Goal: Communication & Community: Answer question/provide support

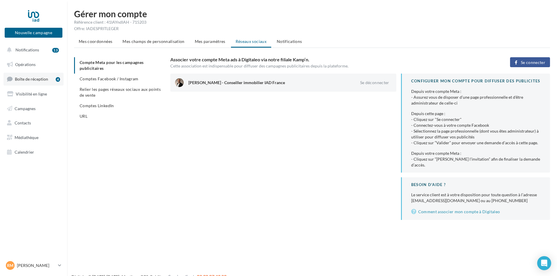
click at [28, 79] on span "Boîte de réception" at bounding box center [31, 78] width 33 height 5
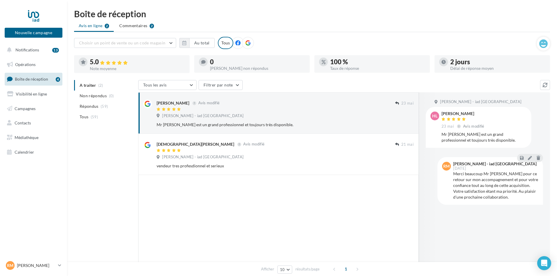
click at [89, 85] on ul "A traiter (2) Non répondus (0) Répondus (59) Tous (59)" at bounding box center [105, 101] width 62 height 42
click at [88, 85] on ul "A traiter (2) Non répondus (0) Répondus (59) Tous (59)" at bounding box center [105, 101] width 62 height 42
click at [20, 50] on span "Notifications" at bounding box center [27, 49] width 24 height 5
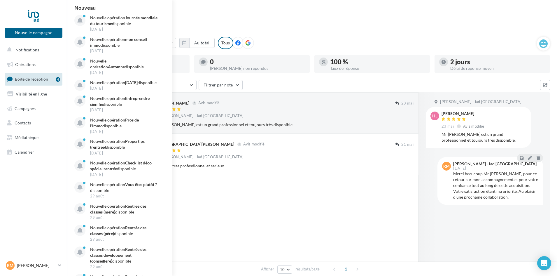
click at [248, 42] on icon at bounding box center [247, 42] width 5 height 5
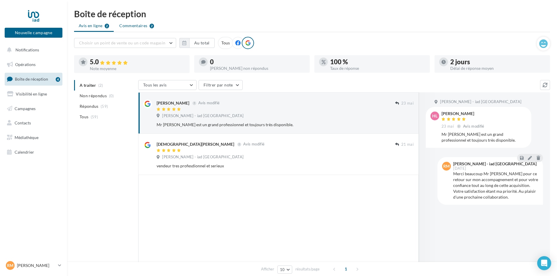
click at [134, 26] on span "Commentaires" at bounding box center [133, 26] width 28 height 6
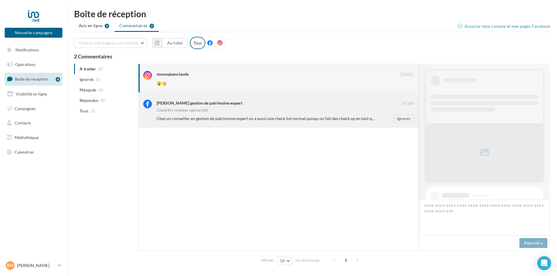
scroll to position [1, 0]
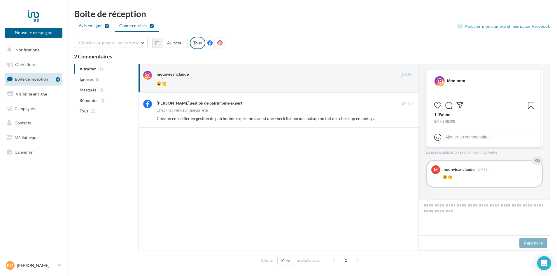
click at [95, 26] on span "Avis en ligne" at bounding box center [91, 26] width 24 height 6
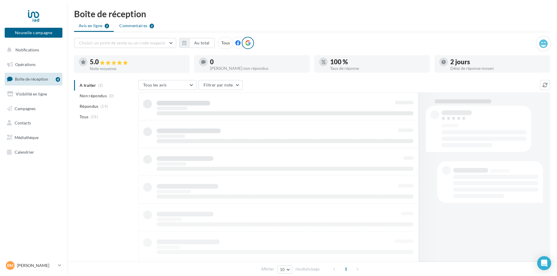
click at [137, 26] on span "Commentaires" at bounding box center [133, 26] width 28 height 6
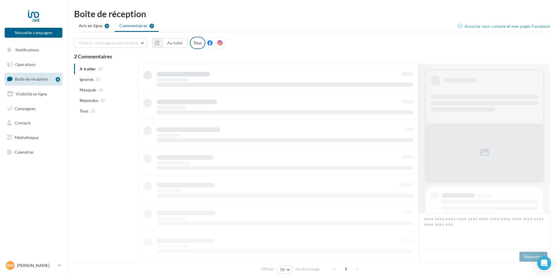
click at [89, 68] on ul "A traiter (2) Ignorés (0) Masqués (0) Répondus (0) Tous (2)" at bounding box center [105, 90] width 62 height 53
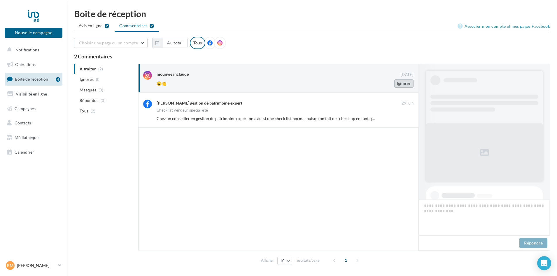
scroll to position [1, 0]
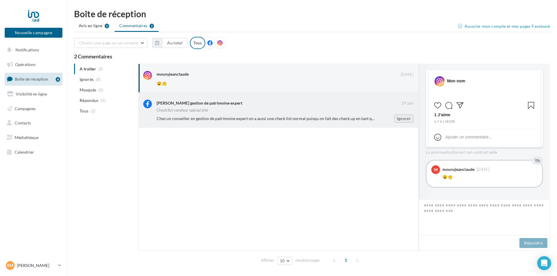
click at [407, 118] on button "Ignorer" at bounding box center [403, 118] width 19 height 8
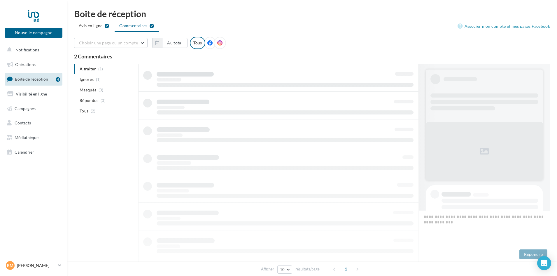
scroll to position [0, 0]
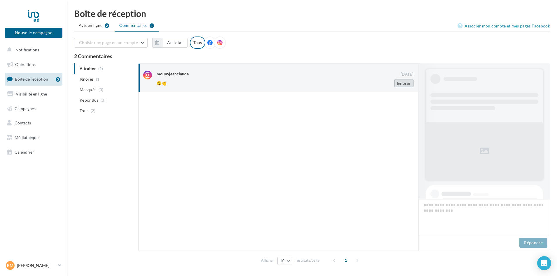
click at [406, 83] on button "Ignorer" at bounding box center [403, 83] width 19 height 8
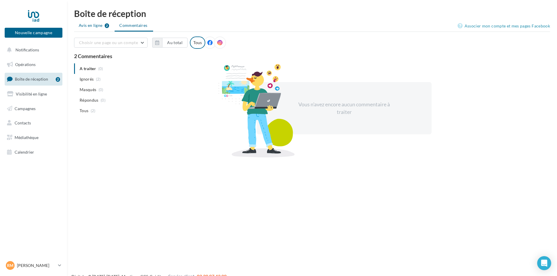
click at [93, 25] on span "Avis en ligne" at bounding box center [91, 25] width 24 height 6
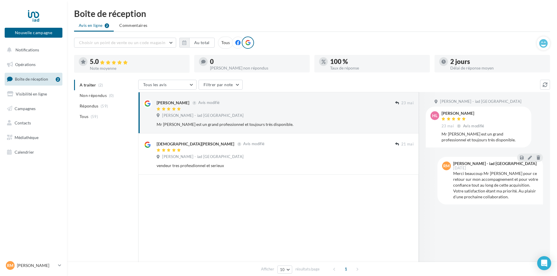
click at [225, 41] on div "Tous" at bounding box center [225, 42] width 15 height 12
click at [94, 104] on span "Répondus" at bounding box center [89, 106] width 19 height 6
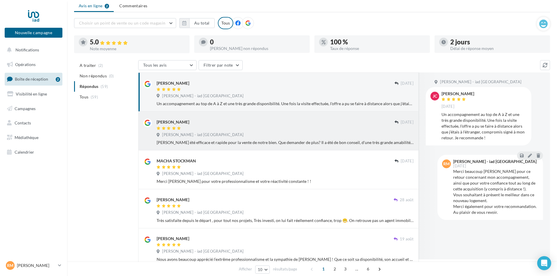
scroll to position [29, 0]
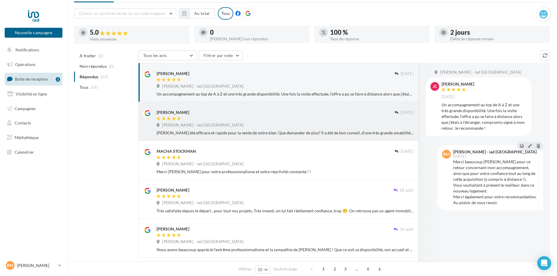
click at [236, 120] on div at bounding box center [276, 118] width 238 height 5
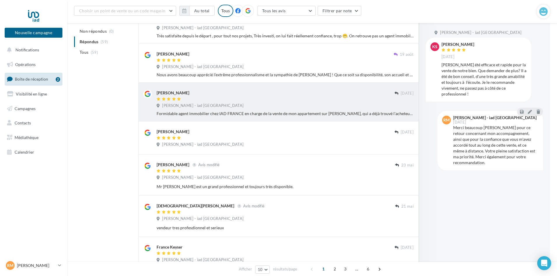
scroll to position [209, 0]
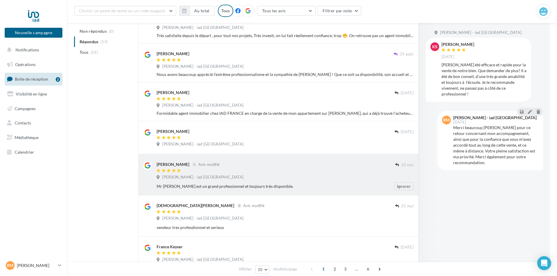
click at [230, 167] on div "hakim lamine Avis modifié" at bounding box center [276, 164] width 239 height 6
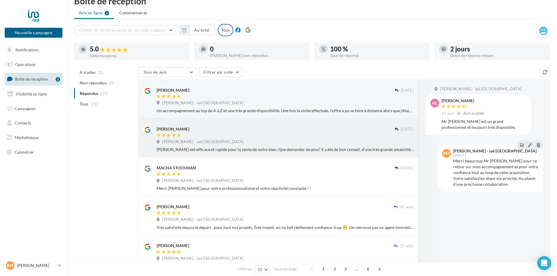
scroll to position [0, 0]
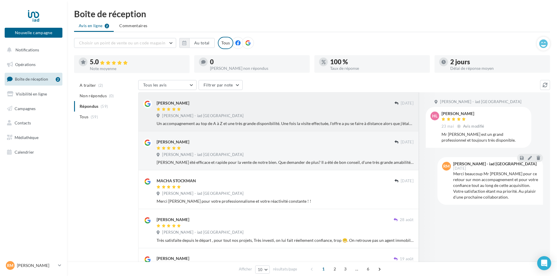
click at [204, 108] on div at bounding box center [276, 109] width 238 height 5
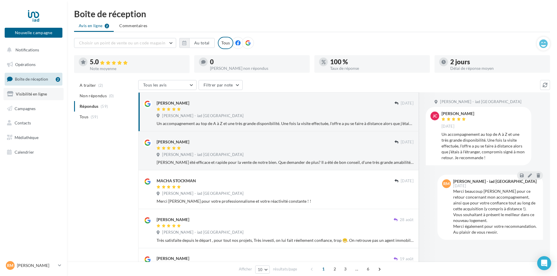
click at [27, 93] on span "Visibilité en ligne" at bounding box center [31, 93] width 31 height 5
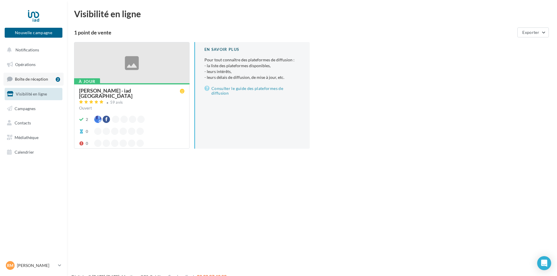
click at [34, 77] on span "Boîte de réception" at bounding box center [31, 78] width 33 height 5
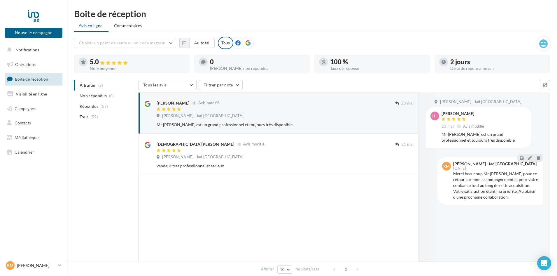
click at [85, 117] on span "Tous" at bounding box center [84, 117] width 9 height 6
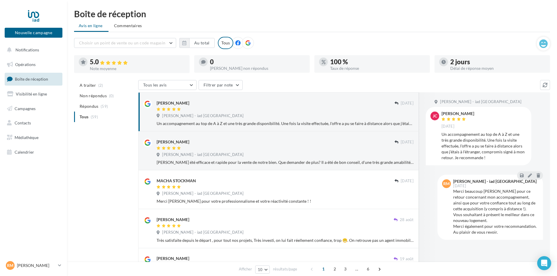
click at [293, 113] on div "[PERSON_NAME] - iad [GEOGRAPHIC_DATA]" at bounding box center [285, 116] width 257 height 6
drag, startPoint x: 293, startPoint y: 113, endPoint x: 245, endPoint y: 118, distance: 48.7
click at [245, 118] on div "[PERSON_NAME] - iad [GEOGRAPHIC_DATA]" at bounding box center [285, 116] width 257 height 6
